Goal: Task Accomplishment & Management: Use online tool/utility

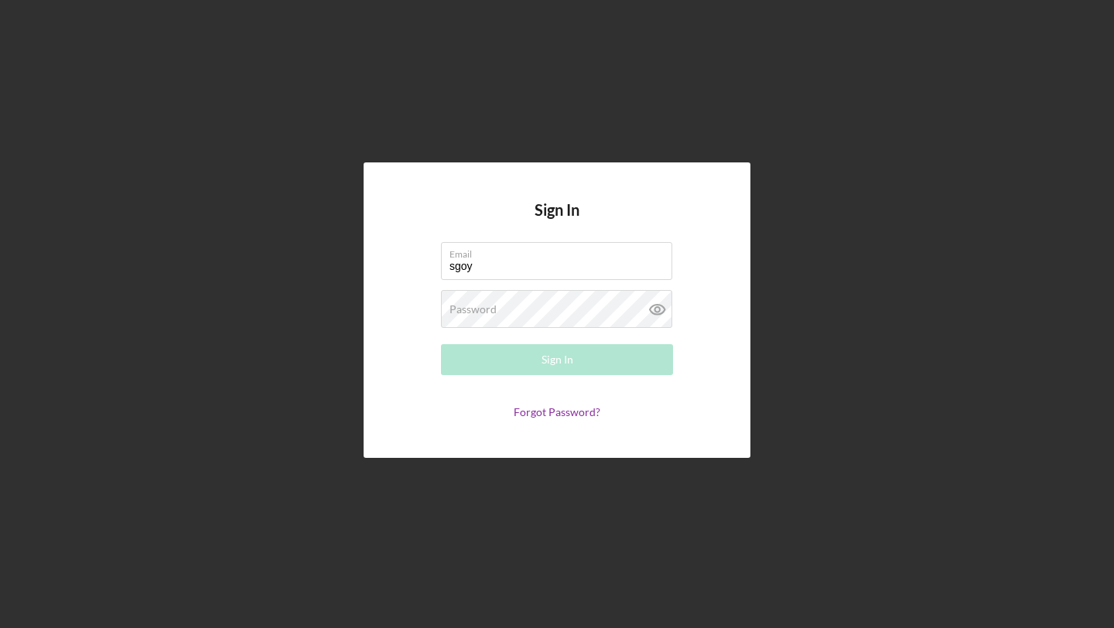
type input "sgoy"
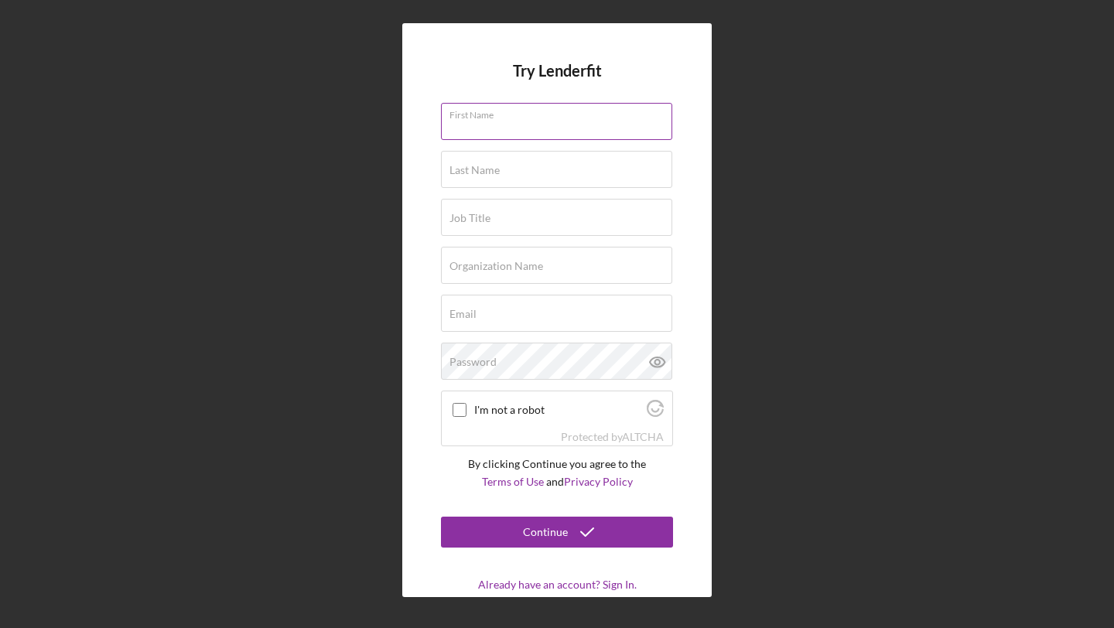
click at [493, 133] on input "First Name" at bounding box center [556, 121] width 231 height 37
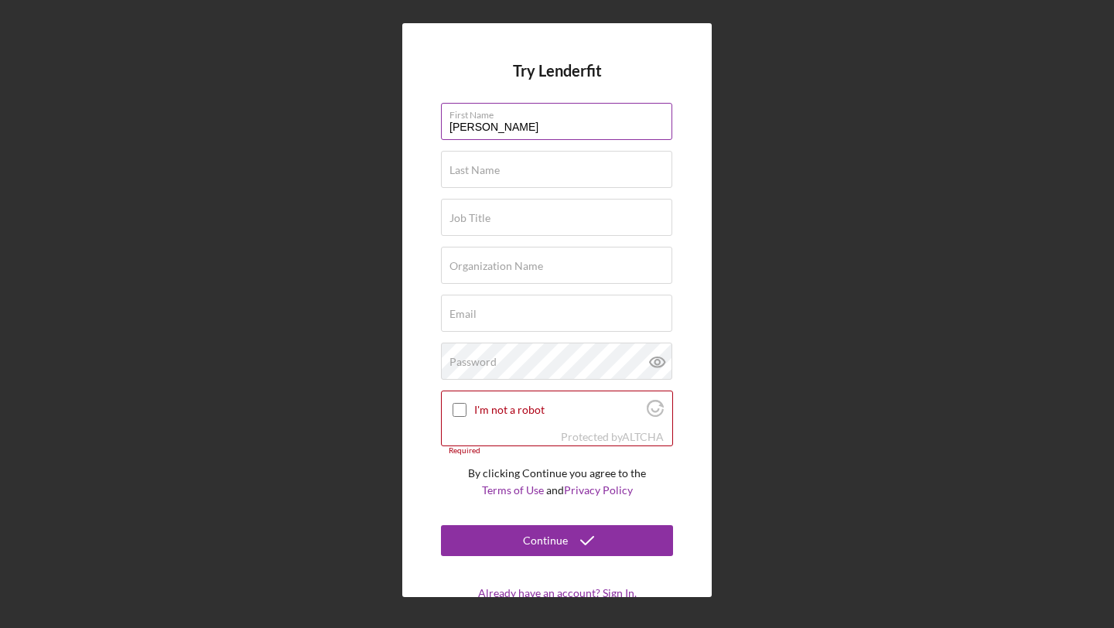
type input "[PERSON_NAME]"
type input "Goyal"
type input "QA"
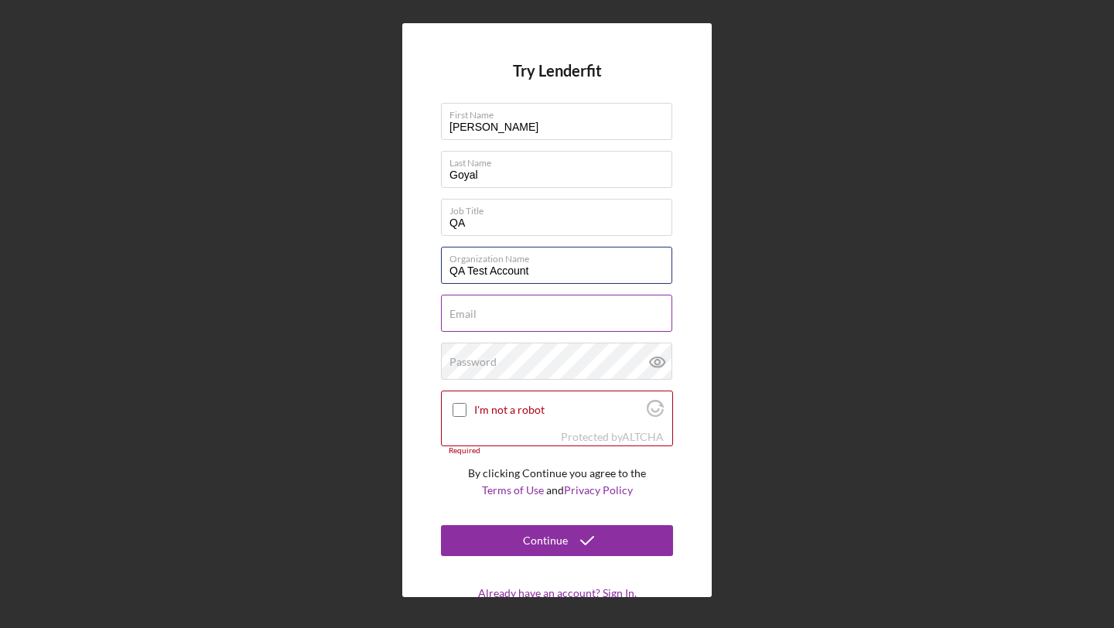
type input "QA Test Account"
click at [469, 330] on input "Email" at bounding box center [556, 313] width 231 height 37
type input "[EMAIL_ADDRESS][DOMAIN_NAME]"
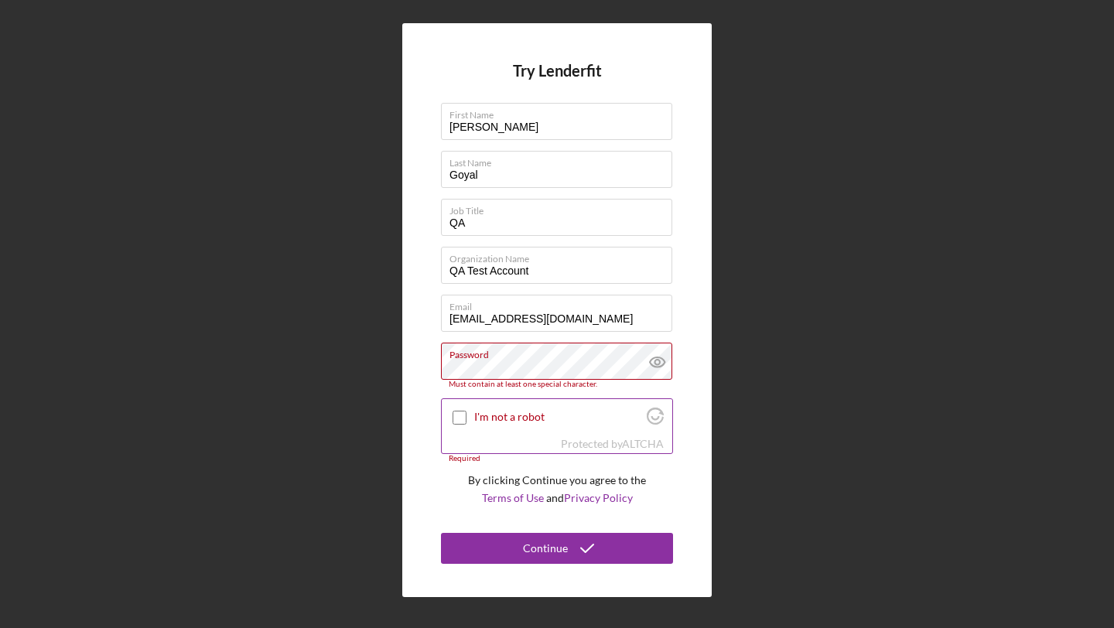
click at [516, 405] on div "I'm not a robot" at bounding box center [557, 417] width 230 height 36
click at [508, 407] on div "I'm not a robot" at bounding box center [557, 417] width 230 height 36
click at [455, 413] on input "I'm not a robot" at bounding box center [459, 418] width 14 height 14
checkbox input "true"
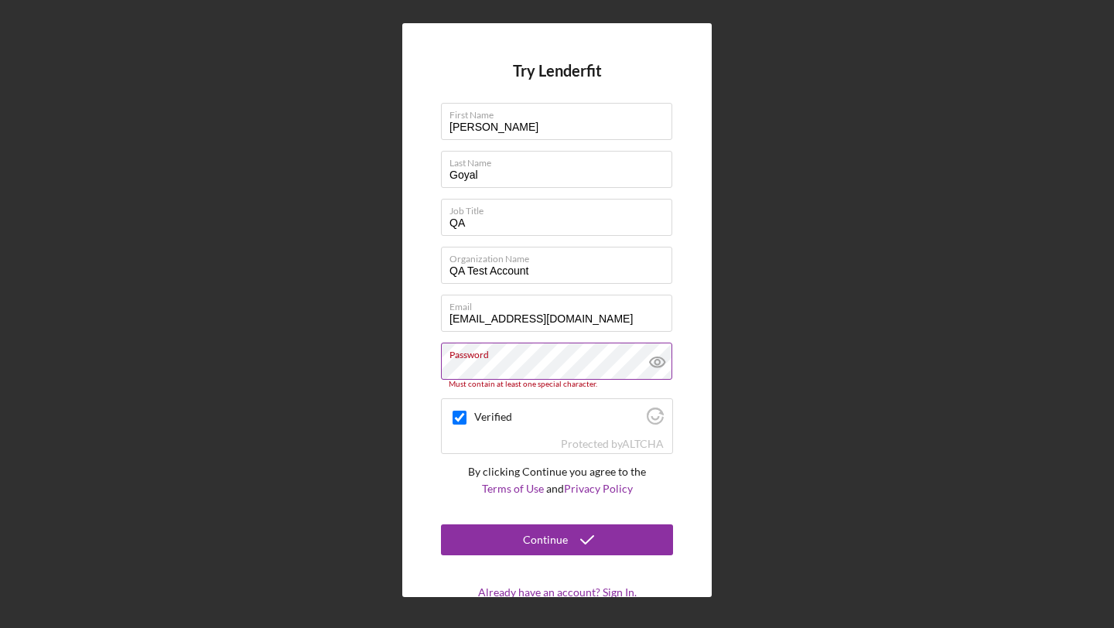
click at [565, 360] on label "Password" at bounding box center [560, 351] width 223 height 17
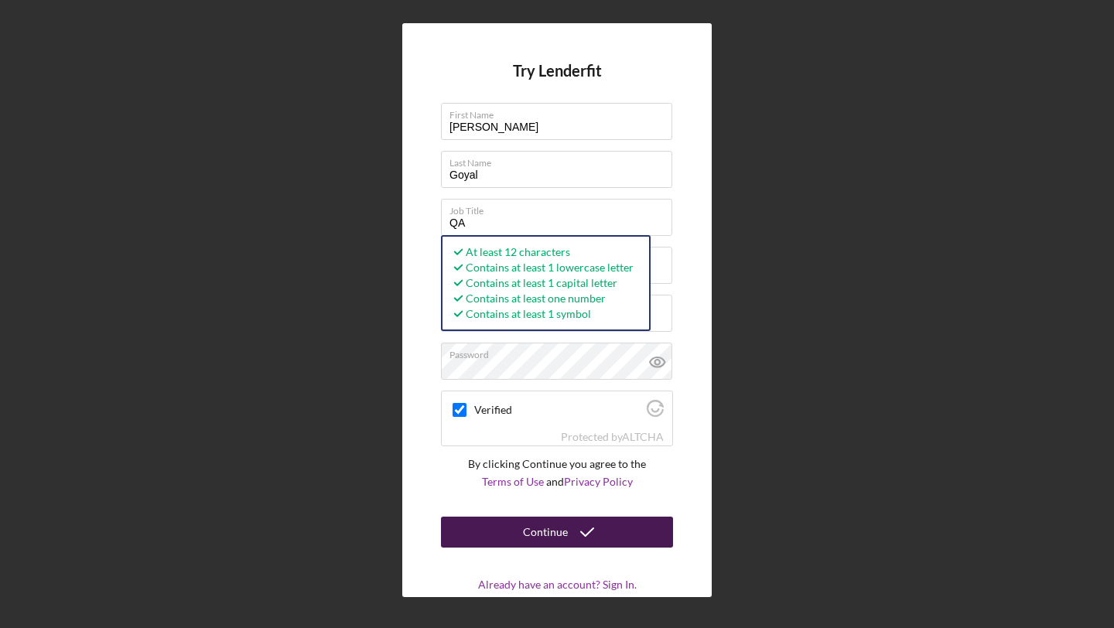
click at [558, 542] on div "Continue" at bounding box center [545, 532] width 45 height 31
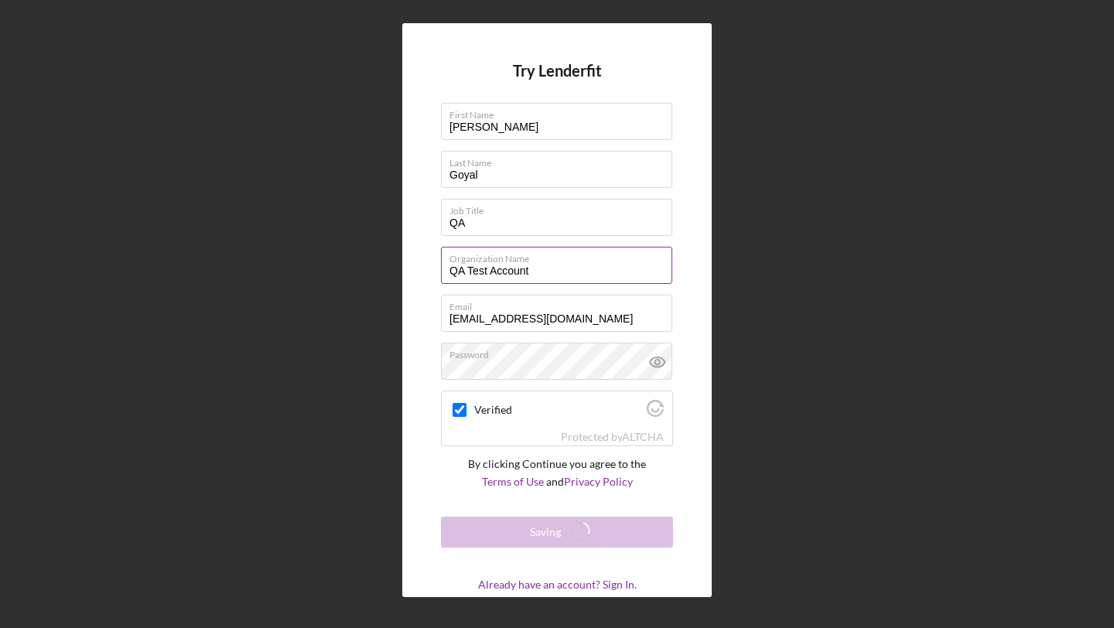
click at [506, 271] on input "QA Test Account" at bounding box center [556, 265] width 231 height 37
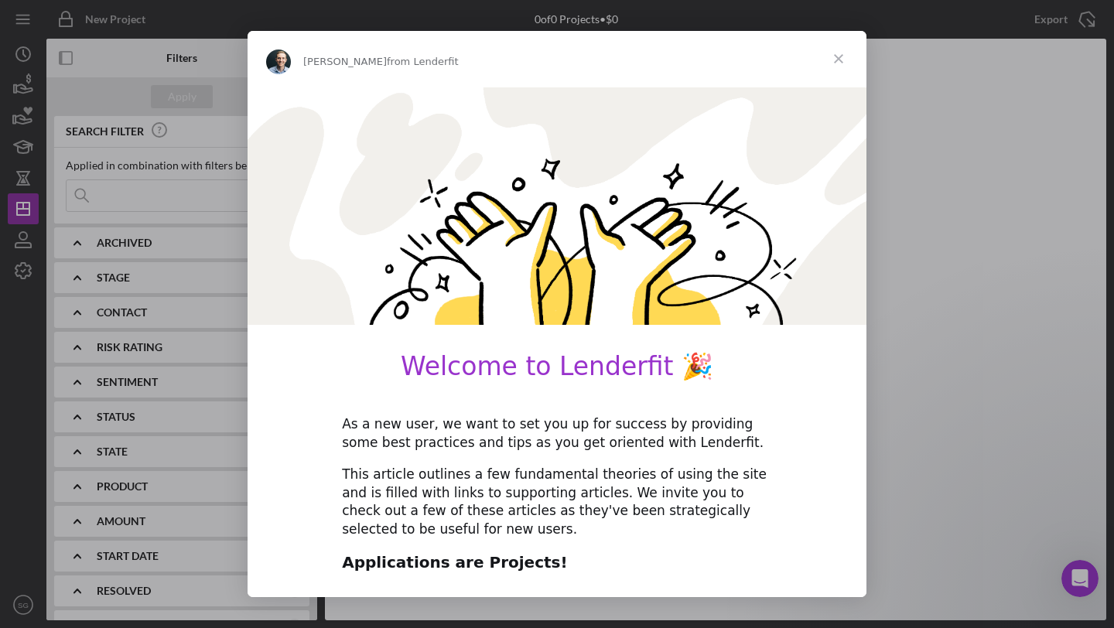
click at [836, 59] on span "Close" at bounding box center [839, 59] width 56 height 56
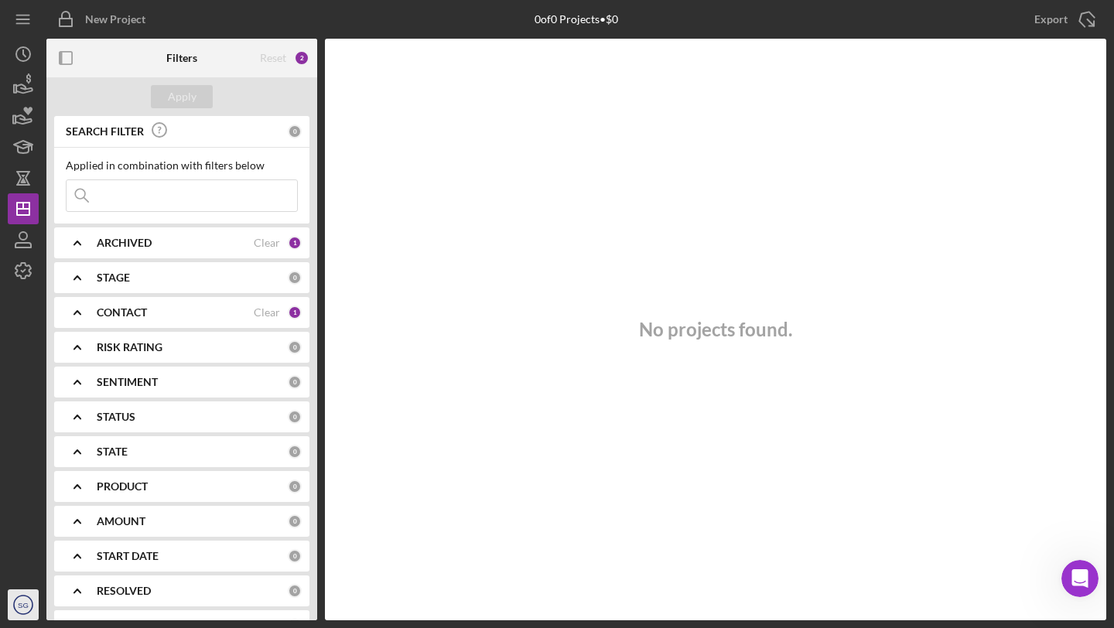
click at [21, 616] on icon "SG" at bounding box center [23, 604] width 31 height 39
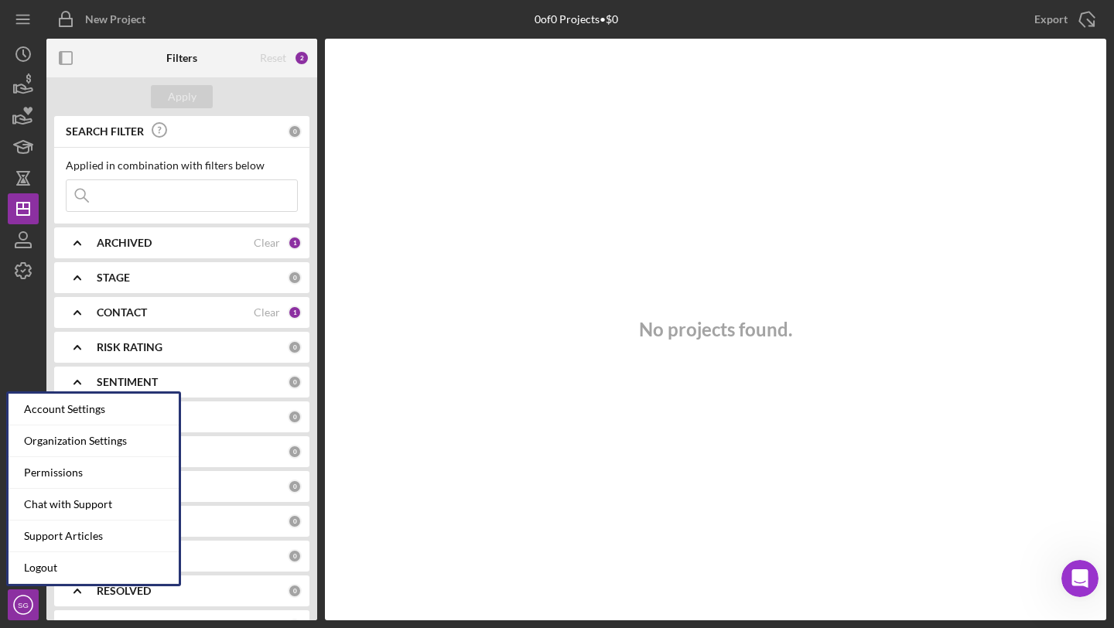
click at [25, 290] on div at bounding box center [23, 437] width 31 height 303
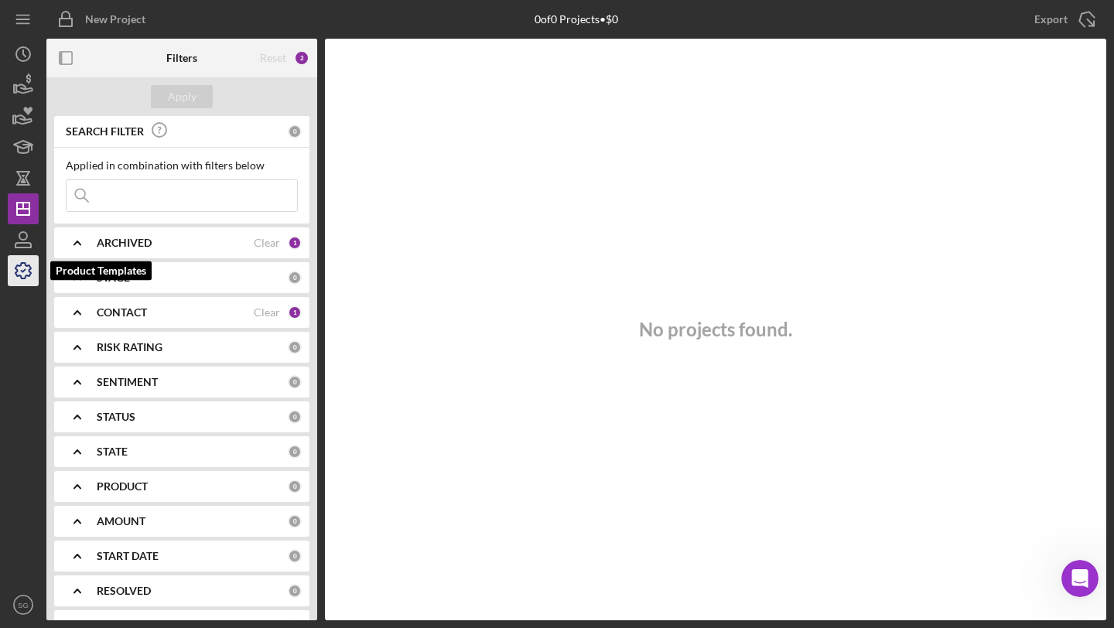
click at [24, 274] on icon "button" at bounding box center [23, 270] width 39 height 39
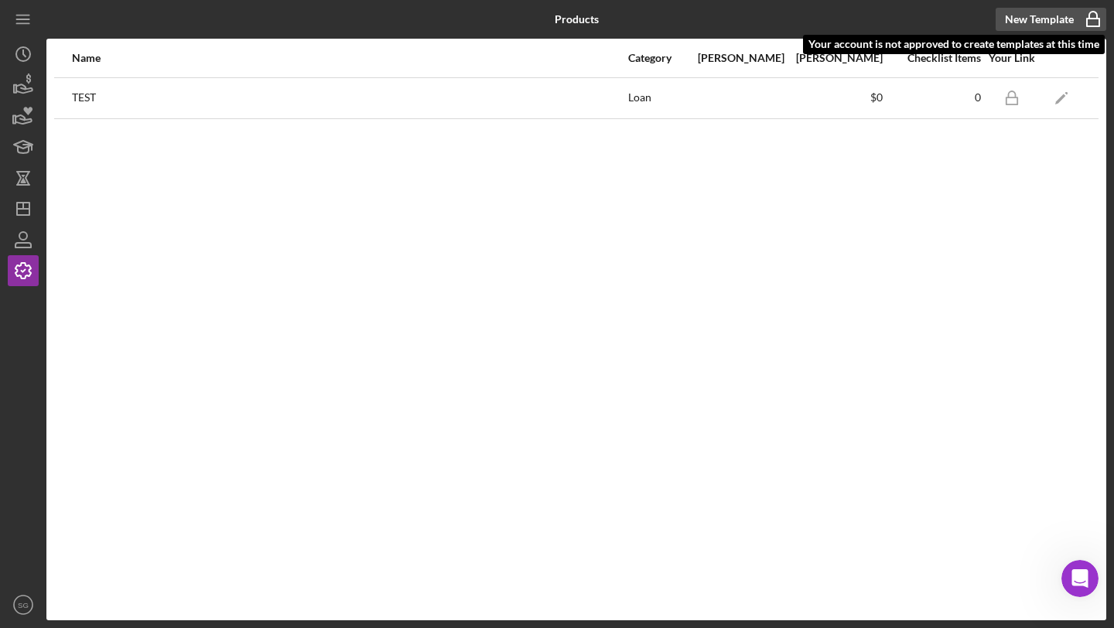
click at [1026, 12] on div "New Template" at bounding box center [1039, 19] width 69 height 23
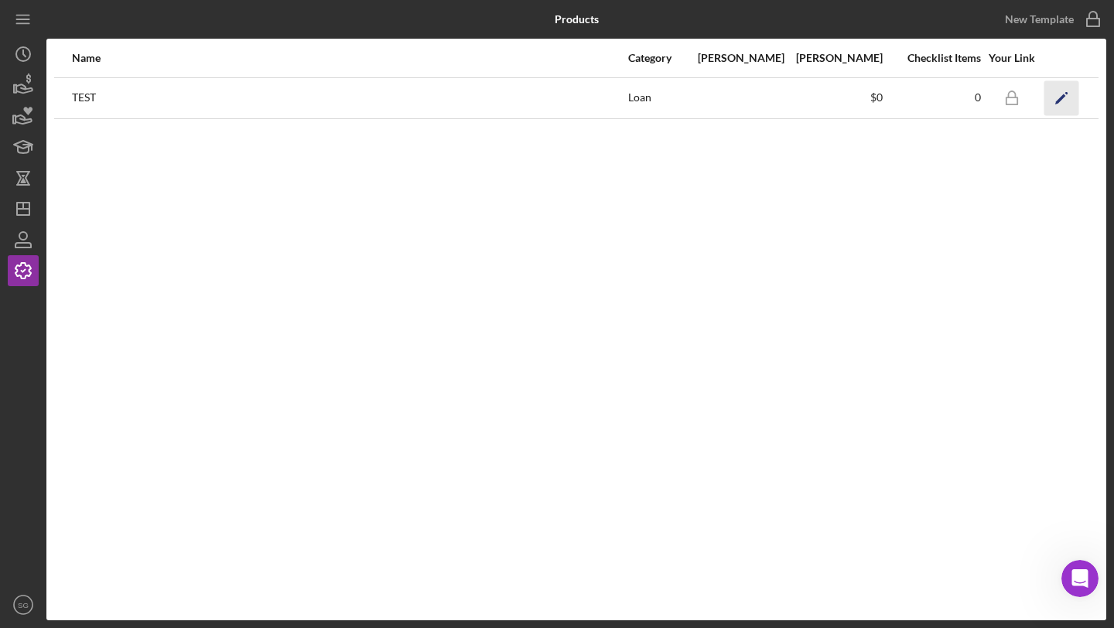
click at [1049, 99] on icon "Icon/Edit" at bounding box center [1061, 97] width 35 height 35
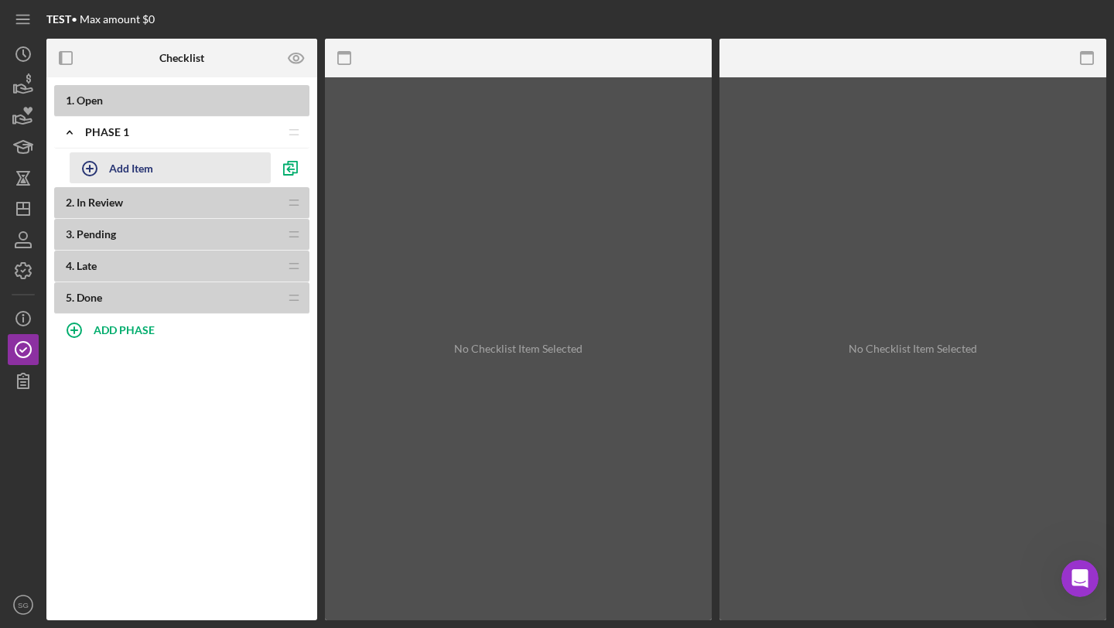
click at [138, 162] on div "Add Item" at bounding box center [131, 167] width 44 height 29
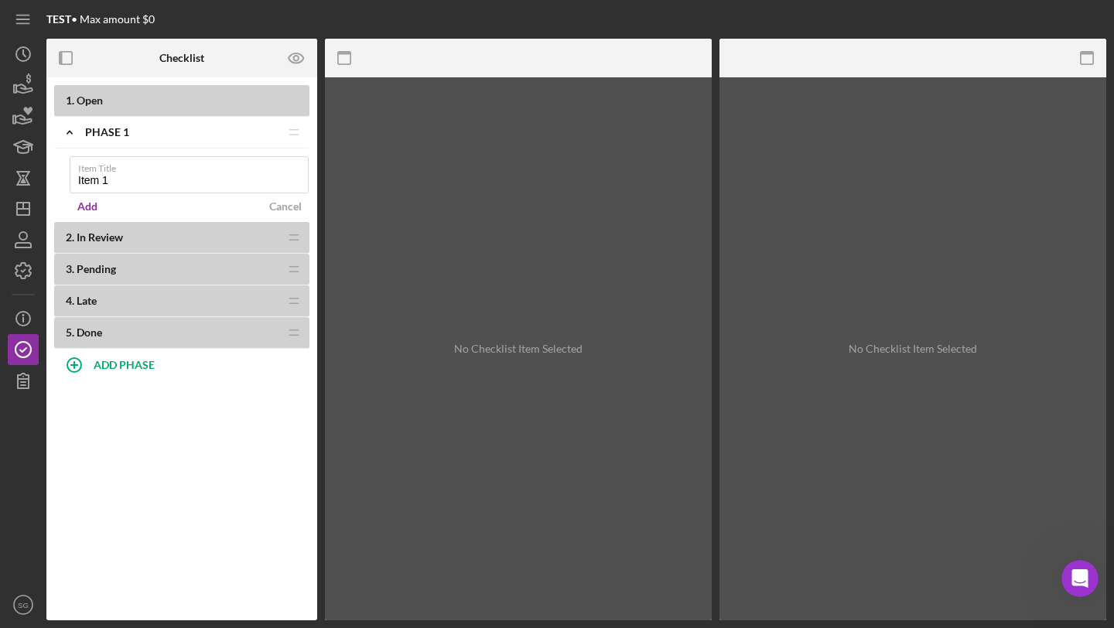
type input "Item 1"
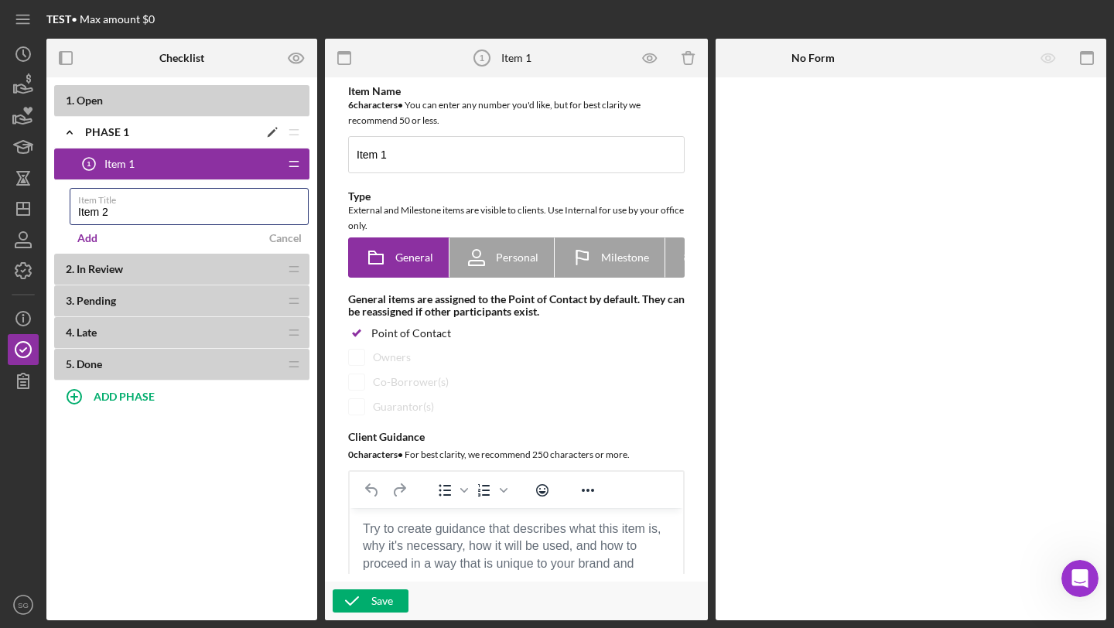
type input "Item 2"
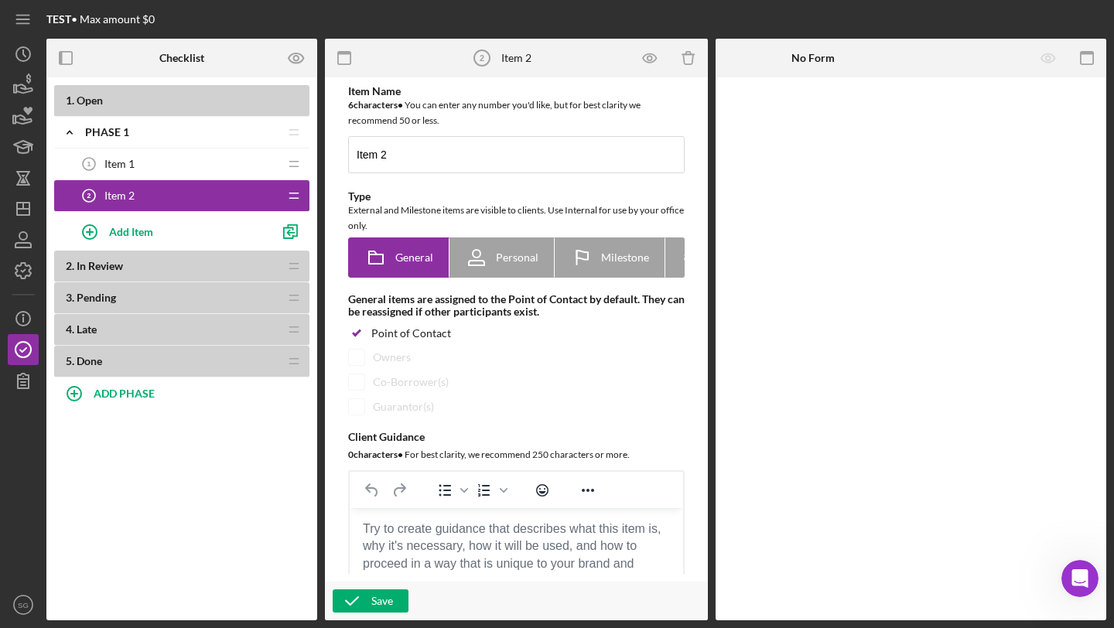
click at [263, 171] on div "Item 1 1 Item 1" at bounding box center [175, 163] width 205 height 31
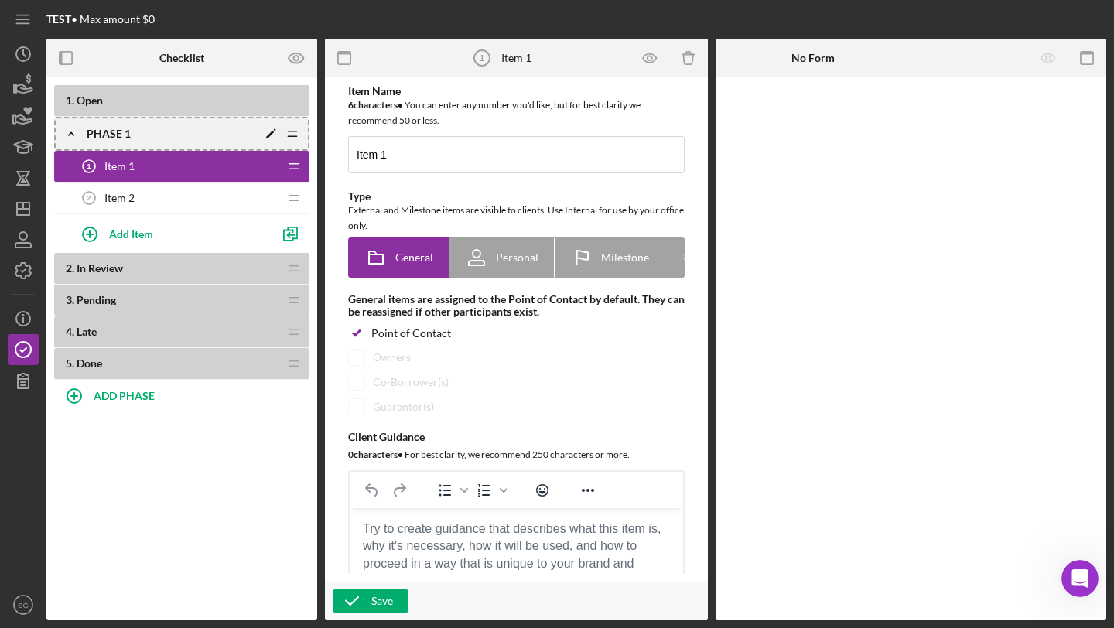
click at [292, 143] on icon "Icon/Drag" at bounding box center [292, 133] width 31 height 31
click at [292, 129] on icon "Icon/Drag" at bounding box center [292, 133] width 31 height 31
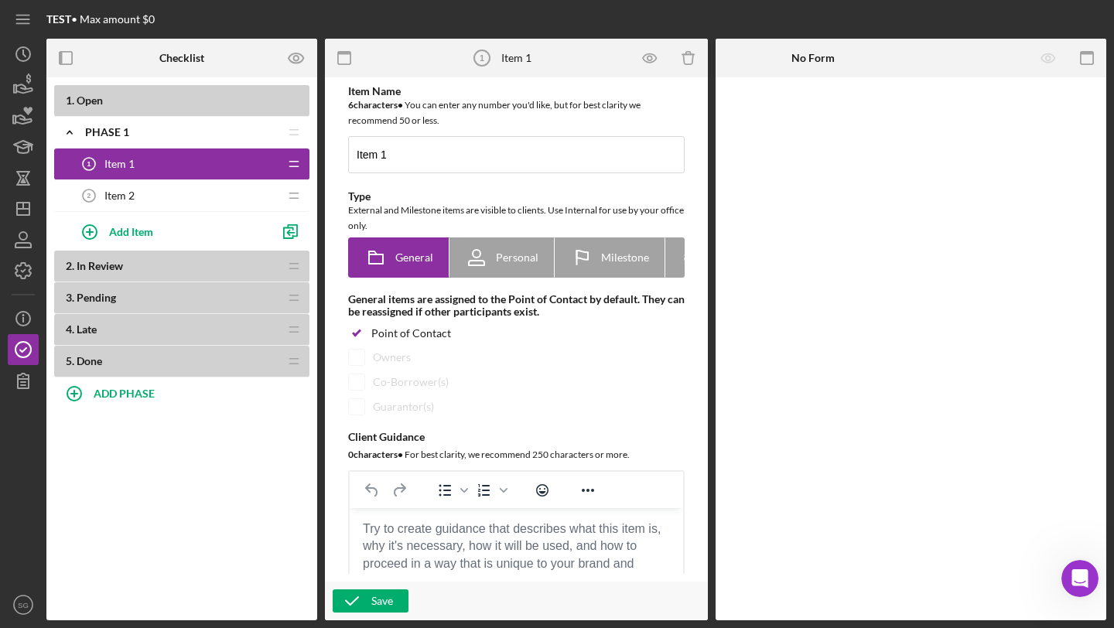
click at [295, 188] on icon "Icon/Drag" at bounding box center [293, 195] width 31 height 31
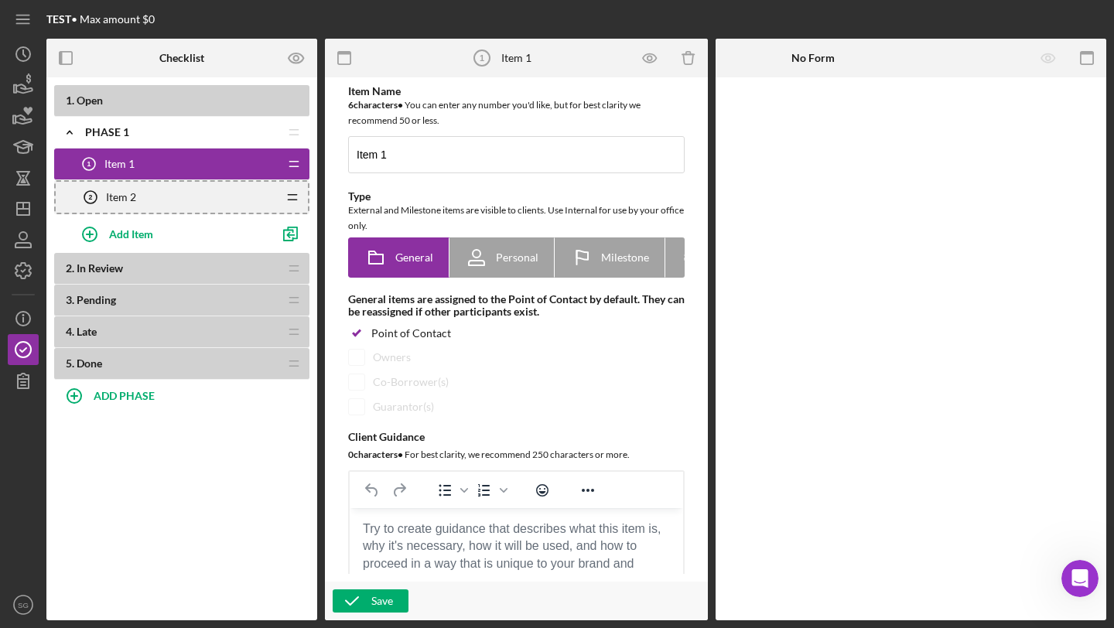
click at [295, 199] on icon "Icon/Drag" at bounding box center [292, 197] width 31 height 31
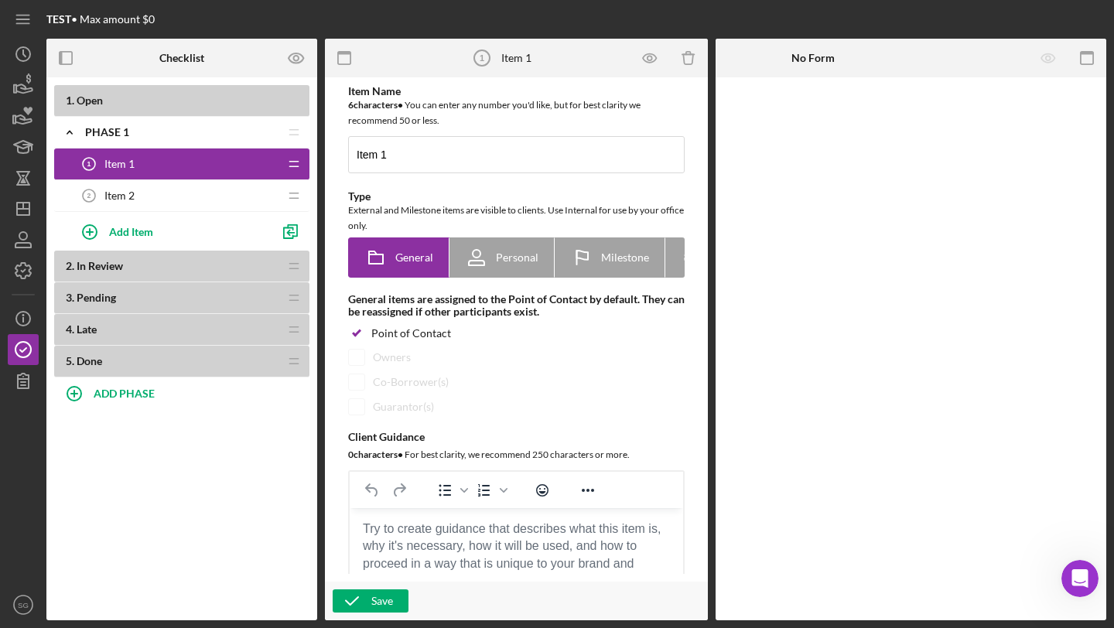
click at [299, 487] on div "1 . Open Icon/Expander Phase 1 Icon/Edit Icon/Drag Item 1 1 Item 1 Icon/Drag It…" at bounding box center [181, 348] width 271 height 543
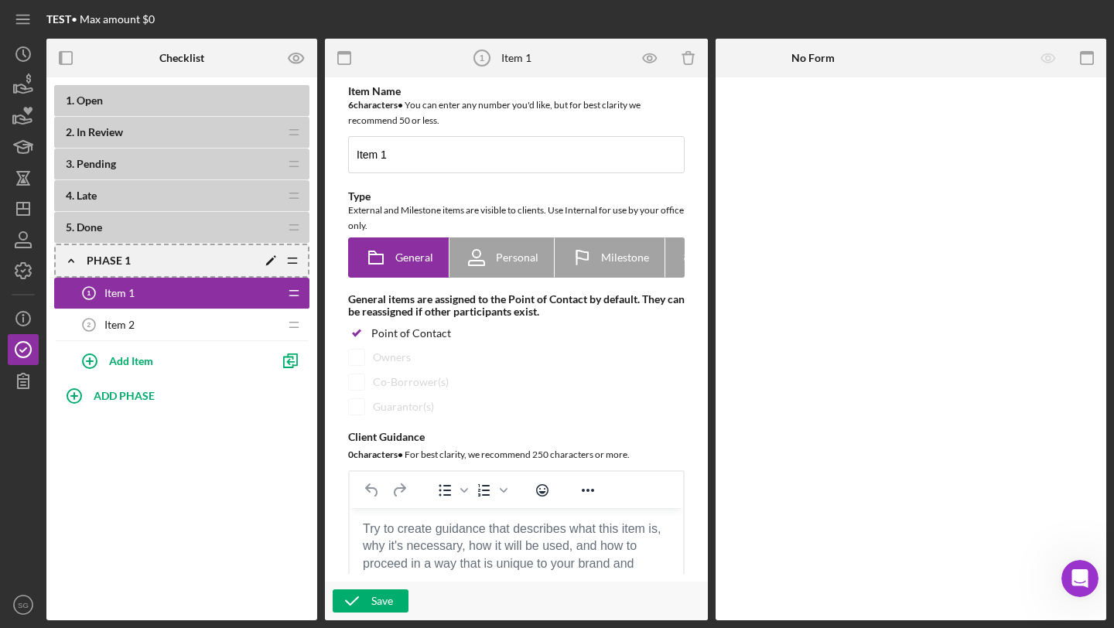
click at [290, 258] on icon "Icon/Drag" at bounding box center [292, 260] width 31 height 31
click at [267, 295] on div "Item 1 1 Item 1" at bounding box center [175, 293] width 205 height 31
click at [197, 306] on div "Item 1 1 Item 1" at bounding box center [175, 293] width 205 height 31
click at [189, 271] on div "Icon/Expander Phase 1 Icon/Edit Icon/Drag" at bounding box center [181, 261] width 255 height 34
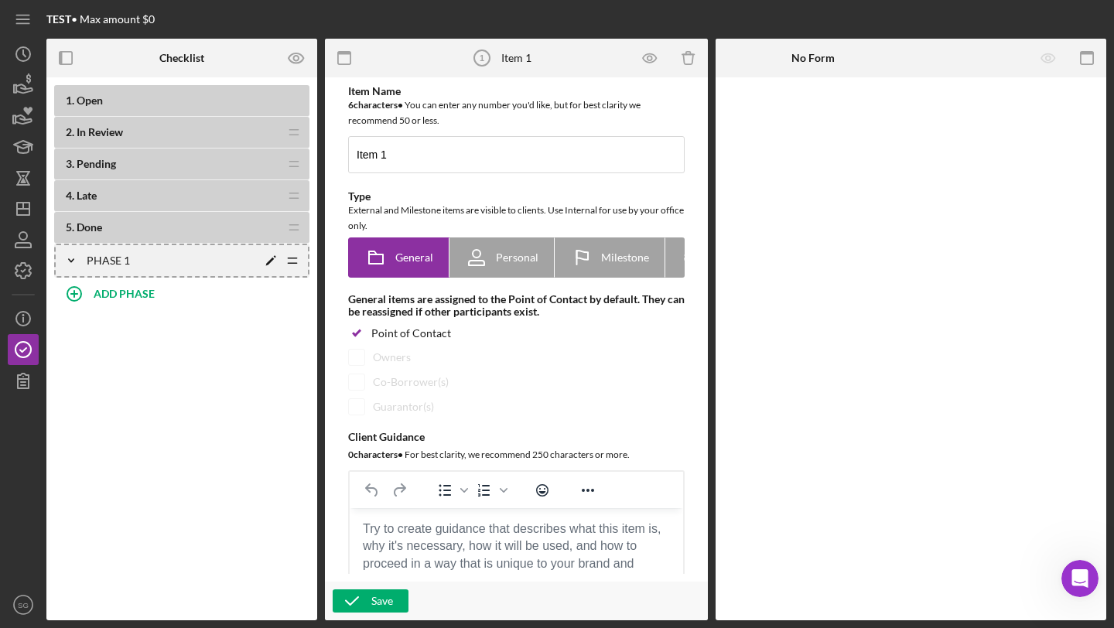
click at [217, 268] on div "Icon/Expander Phase 1 Icon/Edit Icon/Drag" at bounding box center [181, 261] width 255 height 34
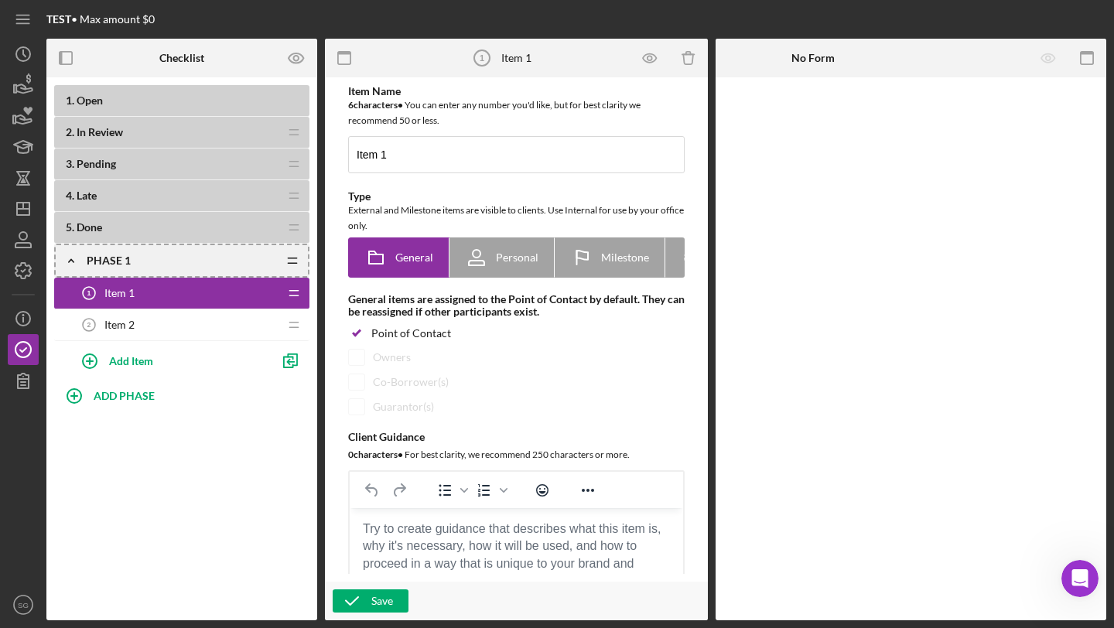
click at [292, 292] on icon "Icon/Drag" at bounding box center [293, 293] width 31 height 31
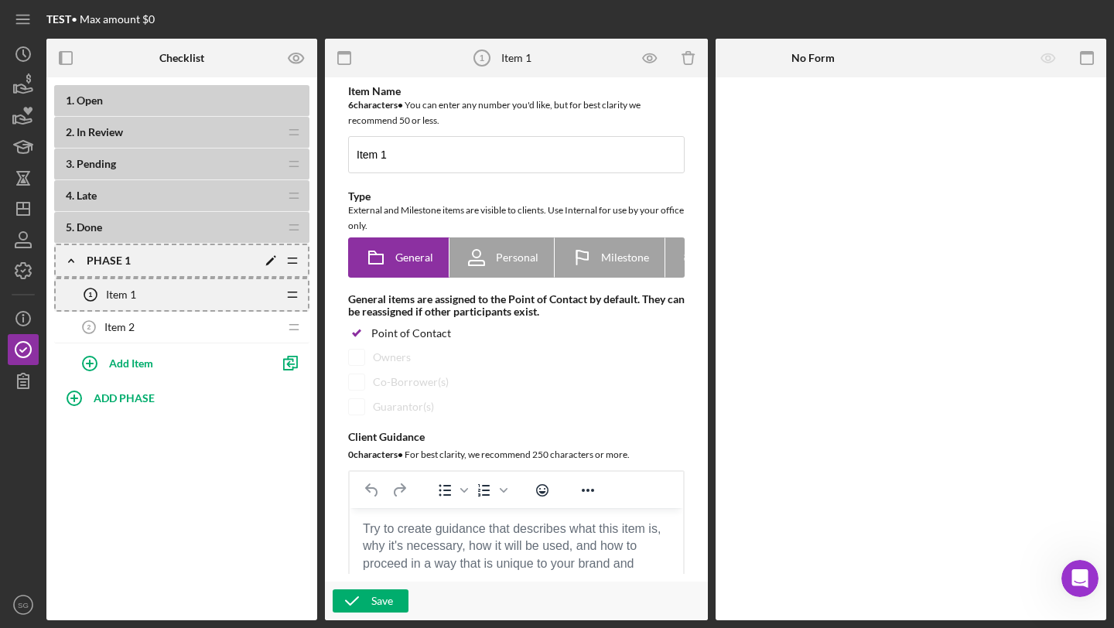
click at [299, 261] on icon "Icon/Drag" at bounding box center [292, 260] width 31 height 31
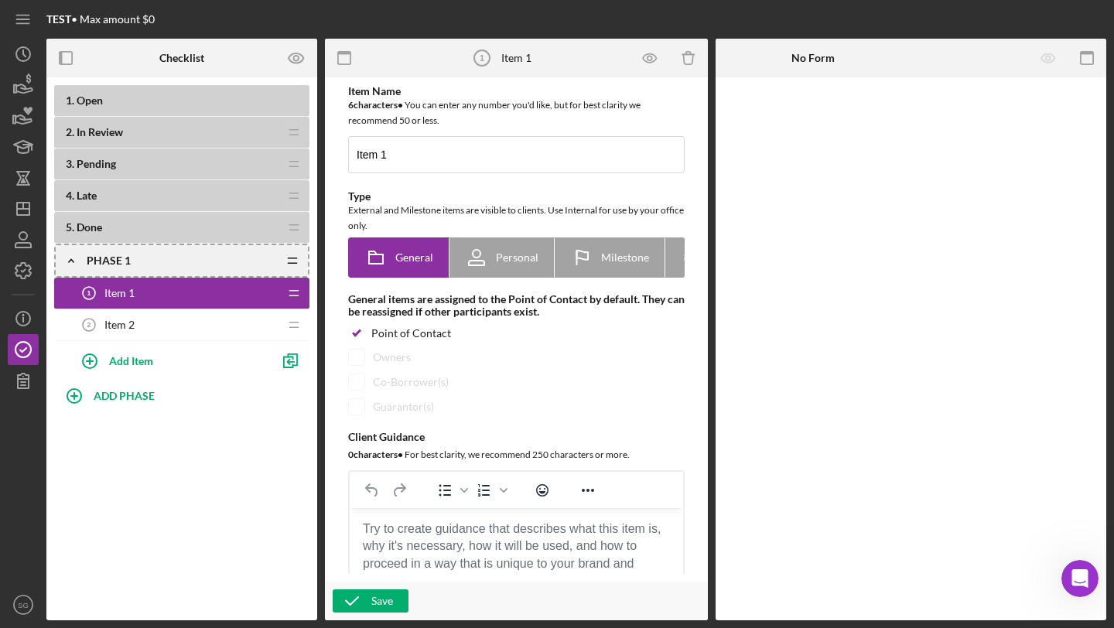
click at [295, 288] on icon "Icon/Drag" at bounding box center [293, 293] width 31 height 31
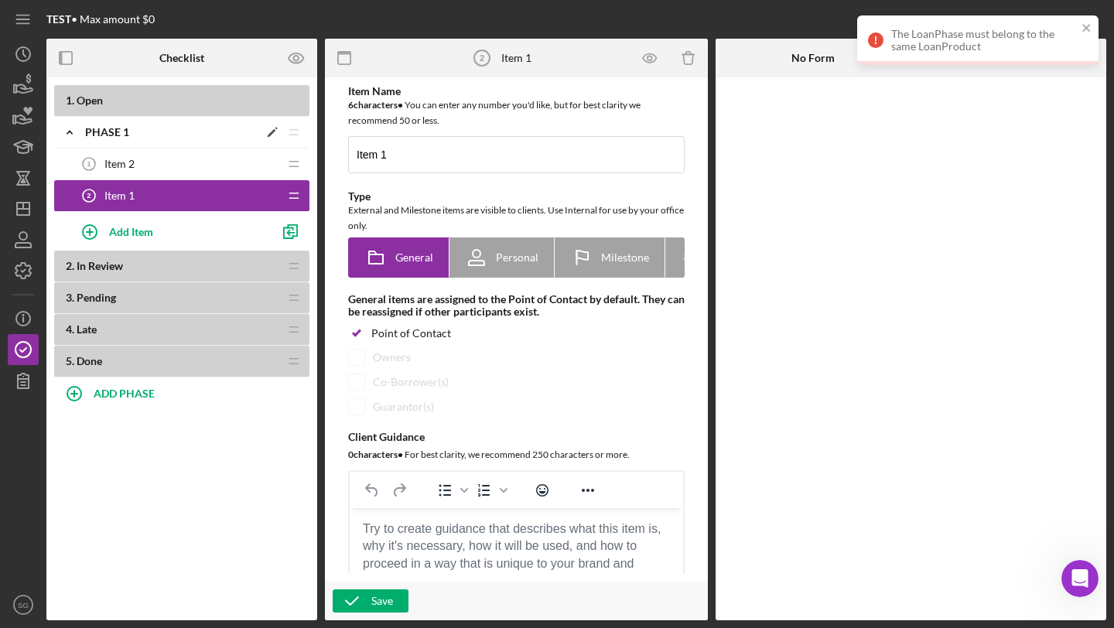
click at [203, 131] on div "Phase 1" at bounding box center [171, 132] width 173 height 12
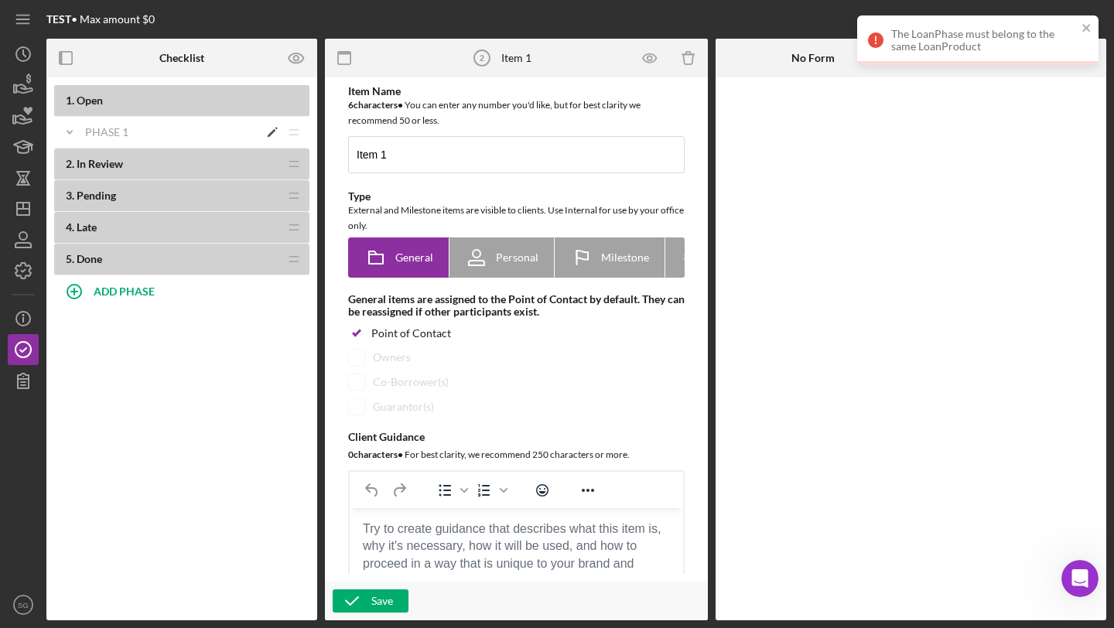
click at [200, 131] on div "Phase 1" at bounding box center [171, 132] width 173 height 12
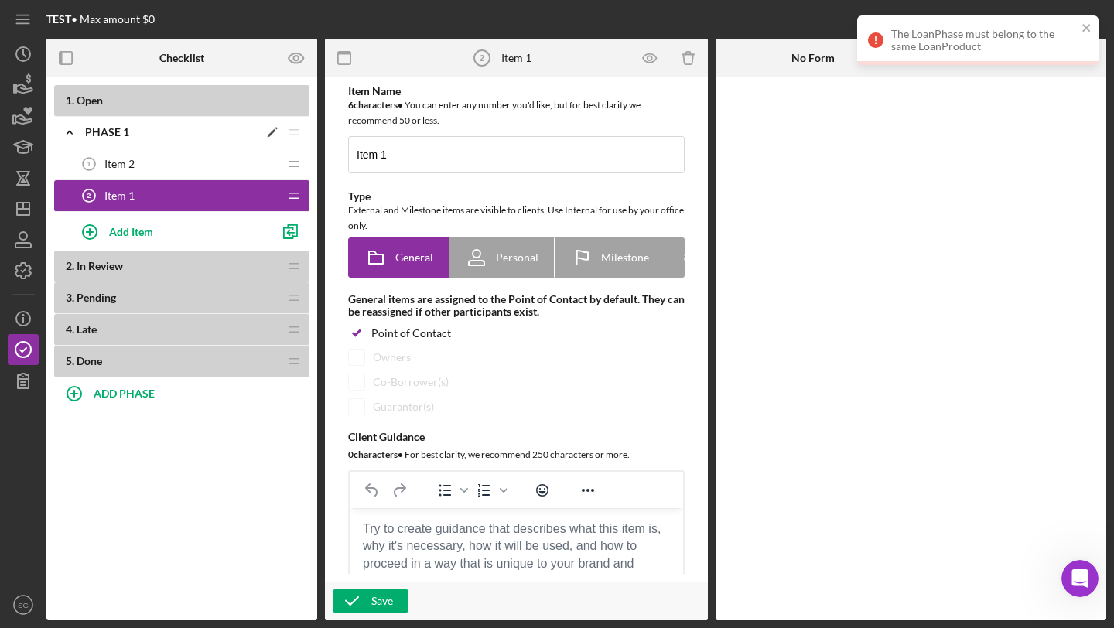
click at [294, 131] on icon "Icon/Drag" at bounding box center [293, 132] width 31 height 31
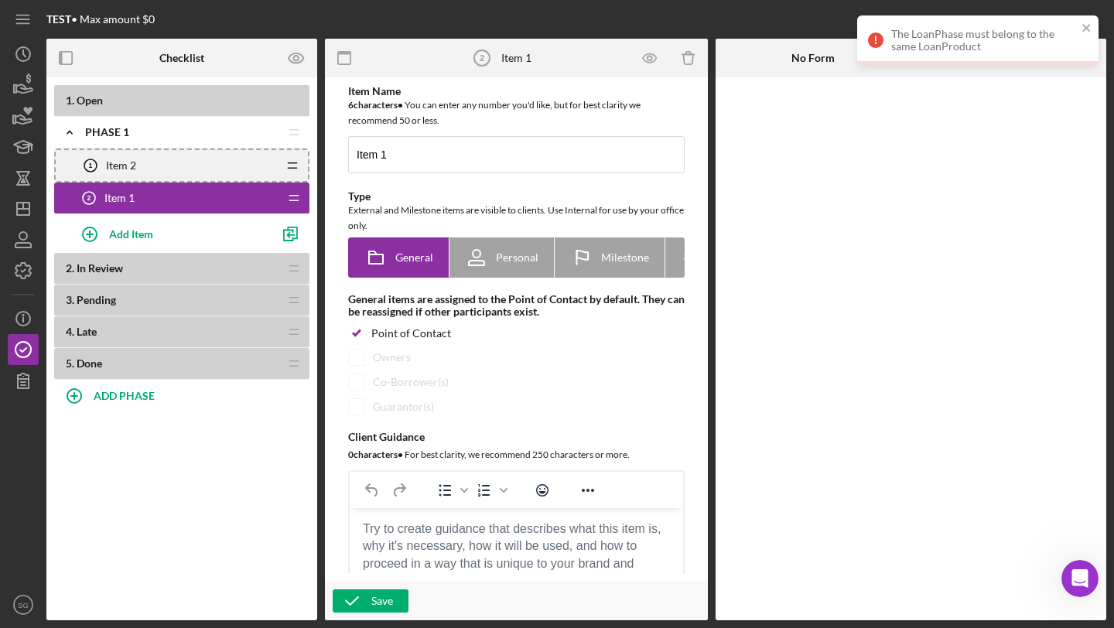
click at [286, 168] on icon "Icon/Drag" at bounding box center [292, 165] width 31 height 31
click at [293, 134] on icon "Icon/Drag" at bounding box center [293, 132] width 31 height 31
click at [288, 198] on icon "Icon/Drag" at bounding box center [293, 198] width 31 height 31
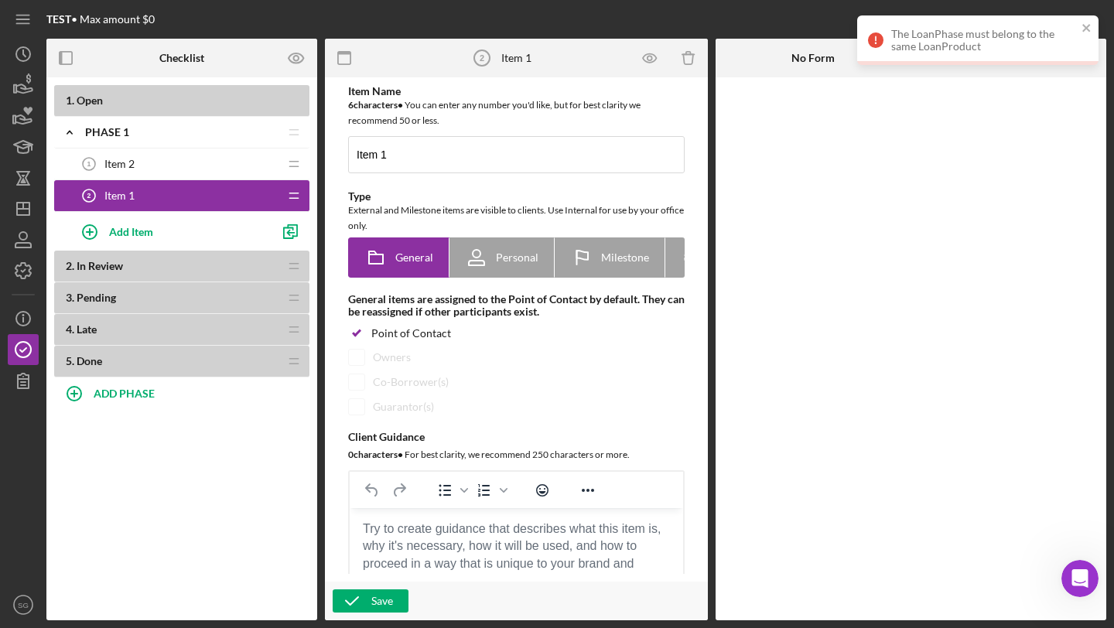
click at [292, 164] on icon "Icon/Drag" at bounding box center [293, 163] width 31 height 31
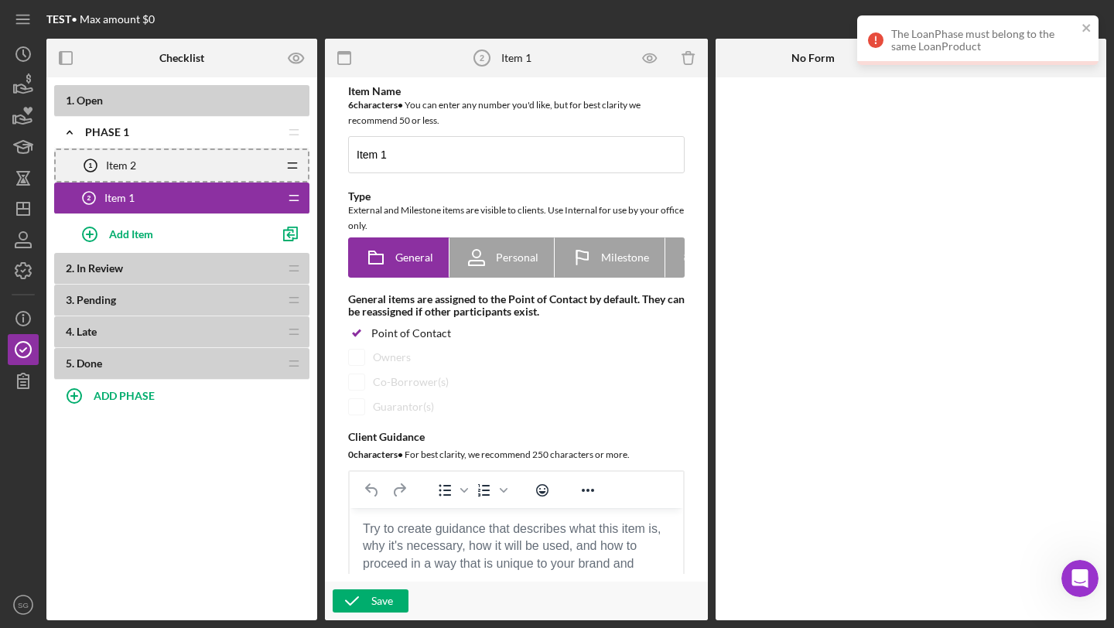
click at [294, 199] on icon "Icon/Drag" at bounding box center [293, 198] width 31 height 31
